Goal: Task Accomplishment & Management: Use online tool/utility

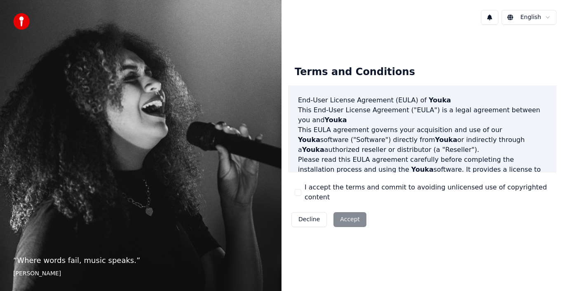
click at [299, 193] on button "I accept the terms and commit to avoiding unlicensed use of copyrighted content" at bounding box center [298, 192] width 7 height 7
click at [342, 212] on button "Accept" at bounding box center [349, 219] width 33 height 15
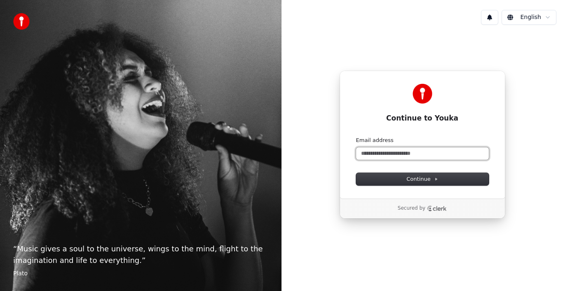
click at [386, 156] on input "Email address" at bounding box center [422, 153] width 133 height 12
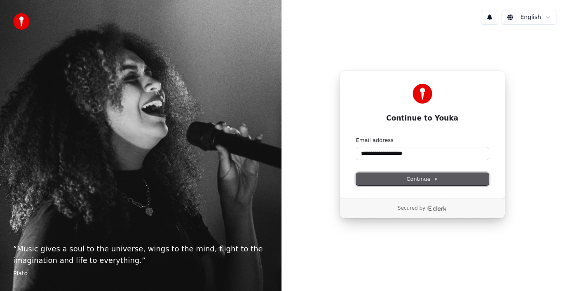
click at [397, 176] on button "Continue" at bounding box center [422, 179] width 133 height 12
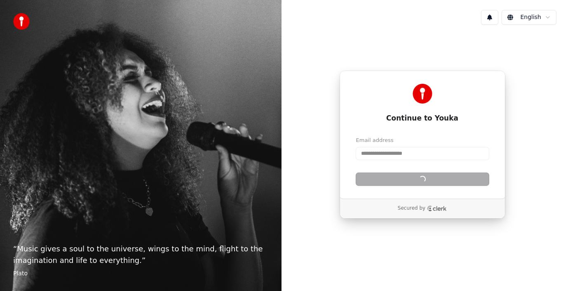
type input "**********"
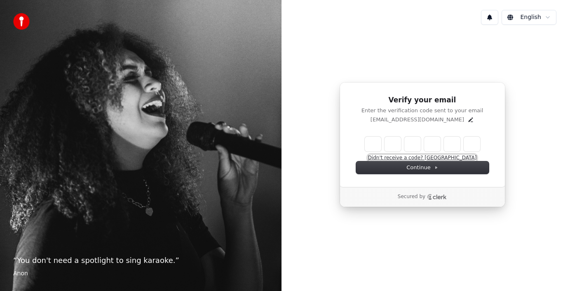
click at [446, 158] on button "Didn't receive a code? Resend" at bounding box center [422, 158] width 109 height 7
click at [442, 155] on button "Didn't receive a code? Resend" at bounding box center [422, 158] width 109 height 7
click at [467, 116] on icon "Edit" at bounding box center [470, 119] width 7 height 7
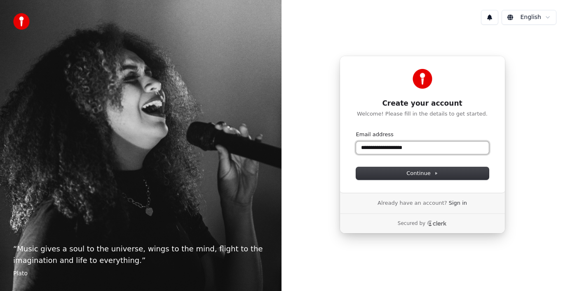
click at [429, 144] on input "**********" at bounding box center [422, 147] width 133 height 12
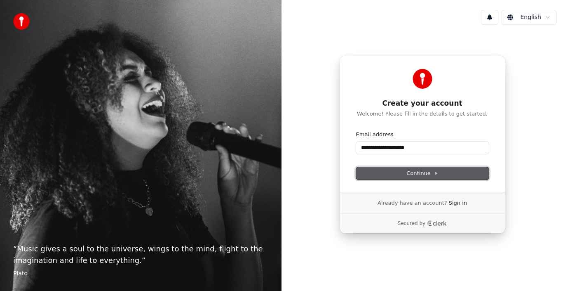
click at [405, 172] on button "Continue" at bounding box center [422, 173] width 133 height 12
type input "**********"
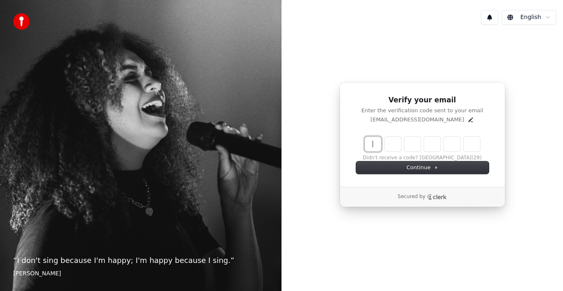
click at [375, 141] on input "Enter verification code" at bounding box center [431, 143] width 132 height 15
type input "******"
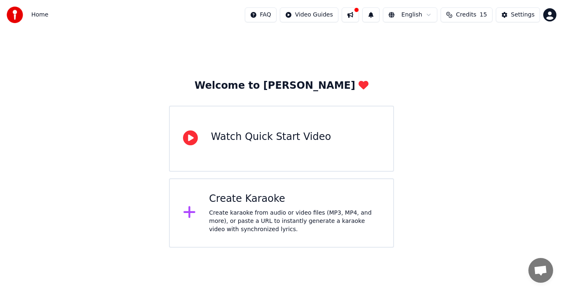
click at [252, 213] on div "Create karaoke from audio or video files (MP3, MP4, and more), or paste a URL t…" at bounding box center [294, 221] width 171 height 25
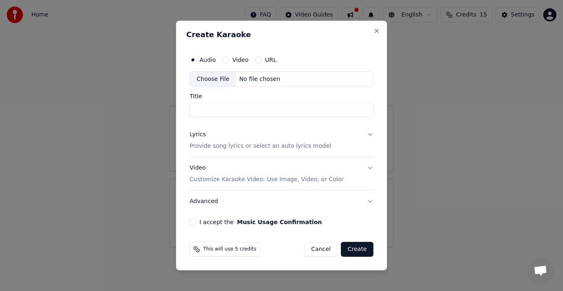
click at [225, 105] on input "Title" at bounding box center [282, 110] width 184 height 15
click at [215, 74] on div "Choose File" at bounding box center [213, 79] width 46 height 15
type input "**********"
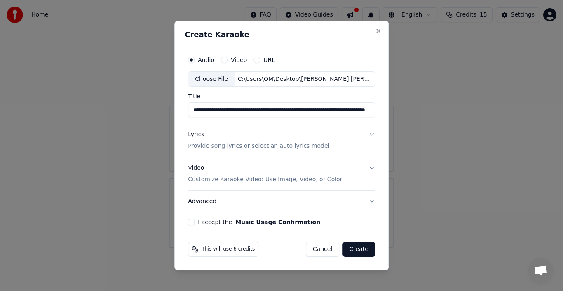
click at [363, 248] on button "Create" at bounding box center [358, 248] width 33 height 15
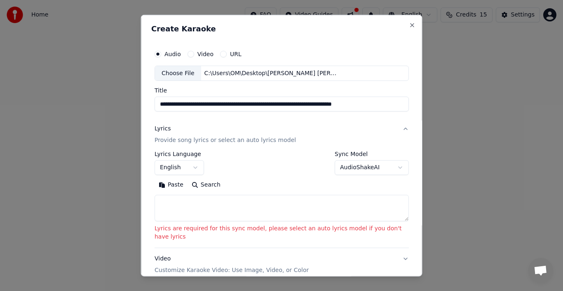
click at [384, 249] on button "Video Customize Karaoke Video: Use Image, Video, or Color" at bounding box center [282, 264] width 254 height 33
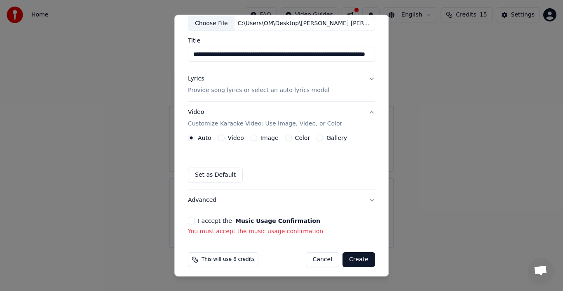
scroll to position [54, 0]
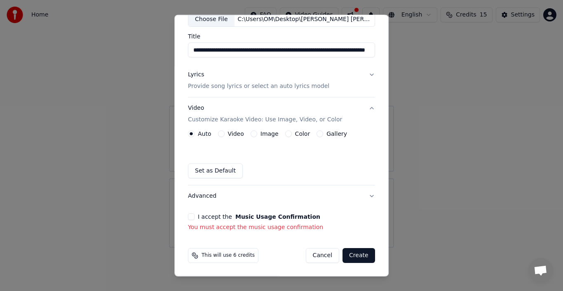
click at [355, 253] on button "Create" at bounding box center [358, 255] width 33 height 15
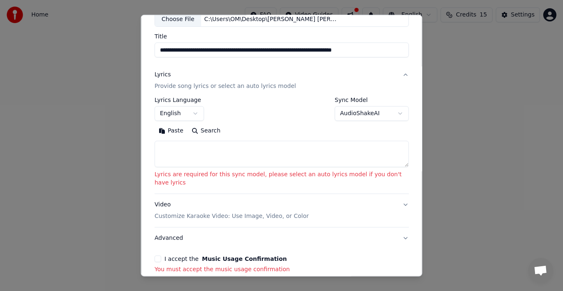
click at [218, 153] on textarea at bounding box center [282, 154] width 254 height 26
click at [199, 112] on button "English" at bounding box center [179, 113] width 49 height 15
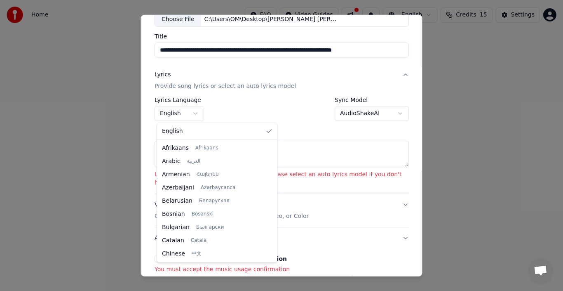
click at [199, 112] on body "**********" at bounding box center [281, 123] width 563 height 247
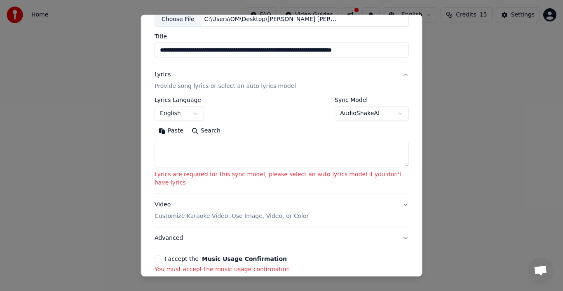
click at [246, 88] on p "Provide song lyrics or select an auto lyrics model" at bounding box center [225, 86] width 141 height 8
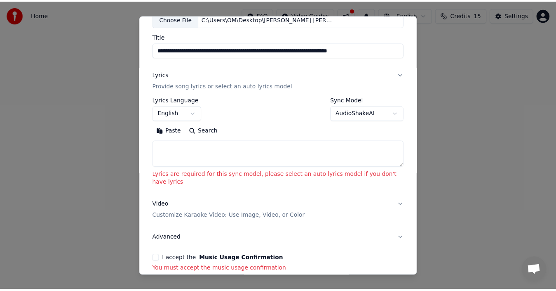
scroll to position [0, 0]
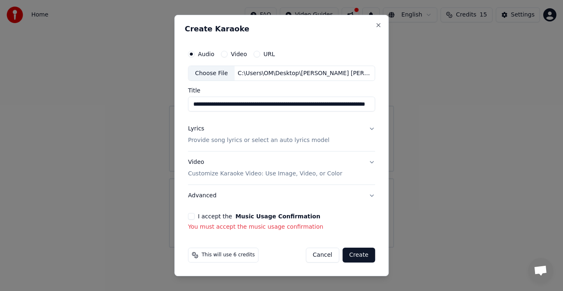
click at [193, 216] on button "I accept the Music Usage Confirmation" at bounding box center [191, 216] width 7 height 7
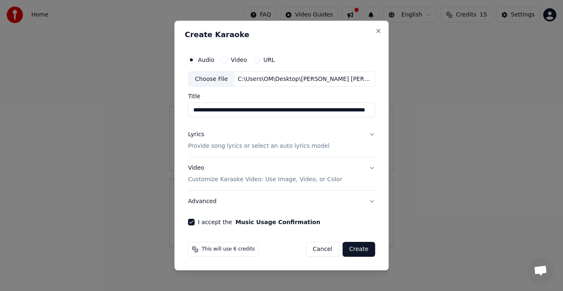
click at [363, 248] on button "Create" at bounding box center [358, 248] width 33 height 15
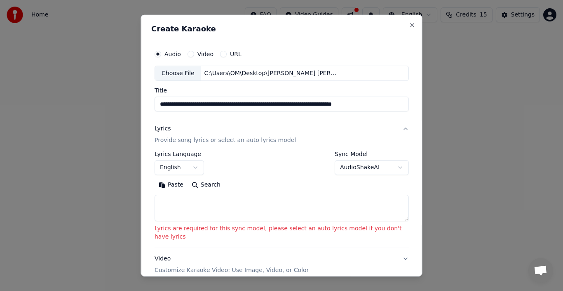
click at [345, 170] on button "AudioShakeAI" at bounding box center [372, 167] width 74 height 15
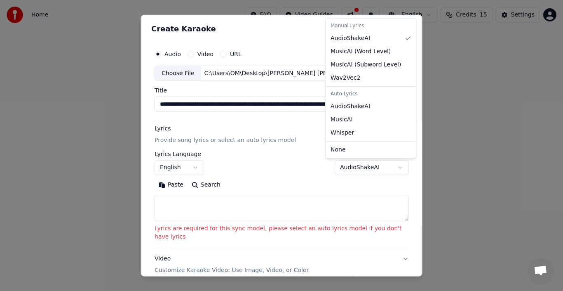
select select "****"
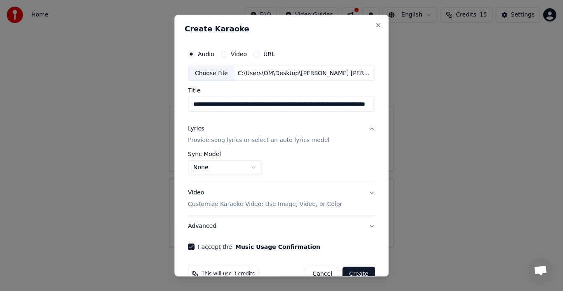
click at [358, 271] on button "Create" at bounding box center [358, 273] width 33 height 15
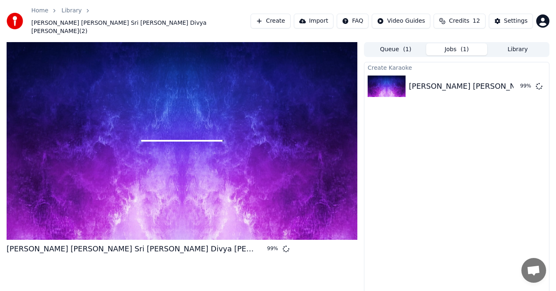
click at [543, 16] on html "Home Library [PERSON_NAME] [PERSON_NAME] Sri [PERSON_NAME] Divya [PERSON_NAME](…" at bounding box center [278, 145] width 556 height 291
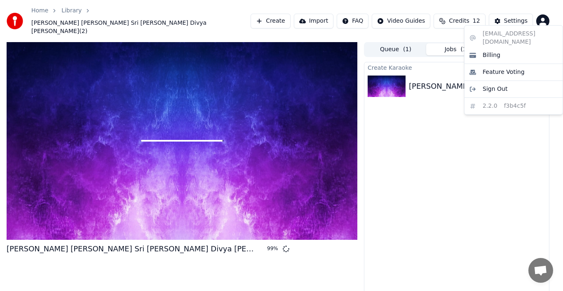
click at [450, 159] on html "Home Library [PERSON_NAME] [PERSON_NAME] Sri [PERSON_NAME] Divya [PERSON_NAME](…" at bounding box center [281, 145] width 563 height 291
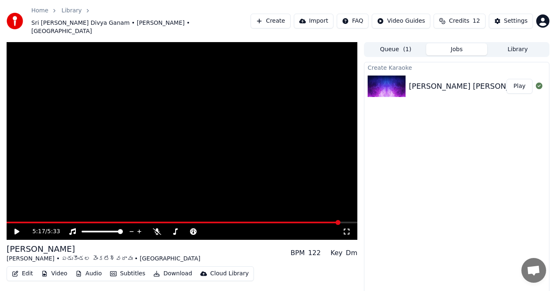
click at [16, 228] on icon at bounding box center [16, 231] width 5 height 6
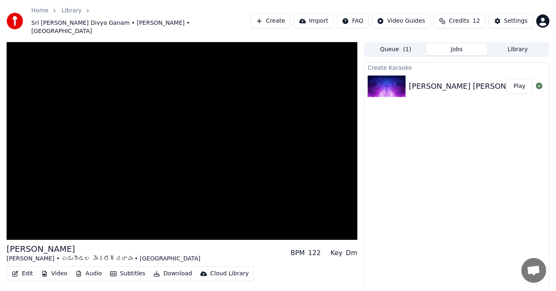
click at [155, 267] on button "Download" at bounding box center [172, 273] width 45 height 12
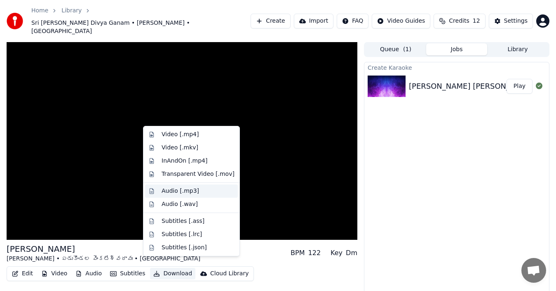
click at [172, 192] on div "Audio [.mp3]" at bounding box center [180, 191] width 37 height 8
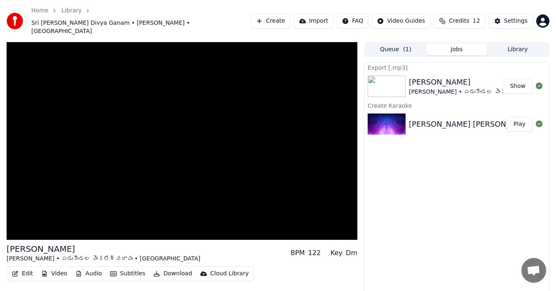
drag, startPoint x: 520, startPoint y: 73, endPoint x: 517, endPoint y: 77, distance: 5.4
click at [520, 79] on button "Show" at bounding box center [518, 86] width 30 height 15
